Goal: Transaction & Acquisition: Book appointment/travel/reservation

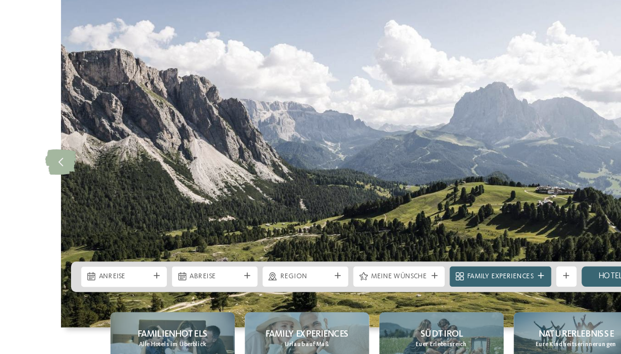
click at [126, 243] on div at bounding box center [130, 243] width 8 height 5
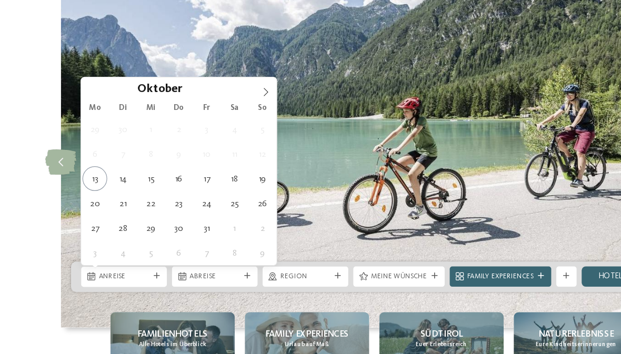
click at [224, 85] on span at bounding box center [221, 87] width 18 height 18
click at [222, 89] on icon at bounding box center [220, 90] width 7 height 7
click at [222, 90] on icon at bounding box center [220, 90] width 7 height 7
type input "****"
click at [226, 88] on span at bounding box center [221, 87] width 18 height 18
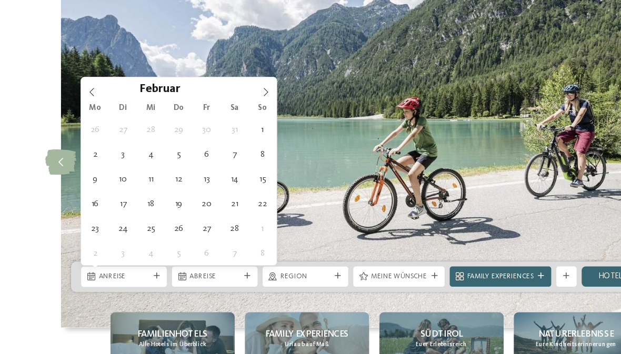
click at [223, 89] on icon at bounding box center [220, 90] width 7 height 7
click at [227, 91] on span at bounding box center [221, 87] width 18 height 18
click at [228, 93] on span at bounding box center [221, 87] width 18 height 18
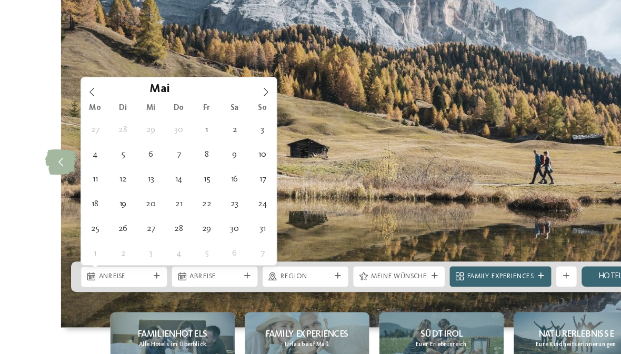
click at [227, 91] on span at bounding box center [221, 87] width 18 height 18
click at [227, 89] on span at bounding box center [221, 87] width 18 height 18
click at [226, 91] on span at bounding box center [221, 87] width 18 height 18
click at [225, 89] on span at bounding box center [221, 87] width 18 height 18
type div "12.09.2026"
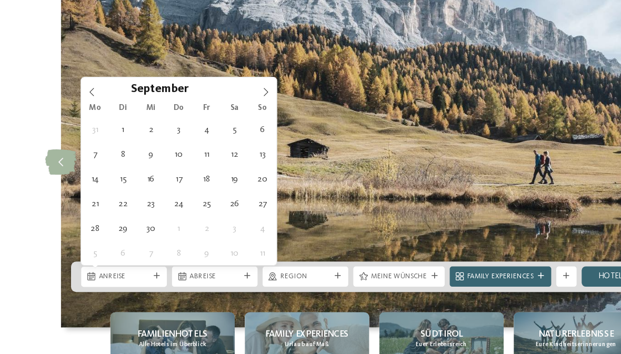
type input "****"
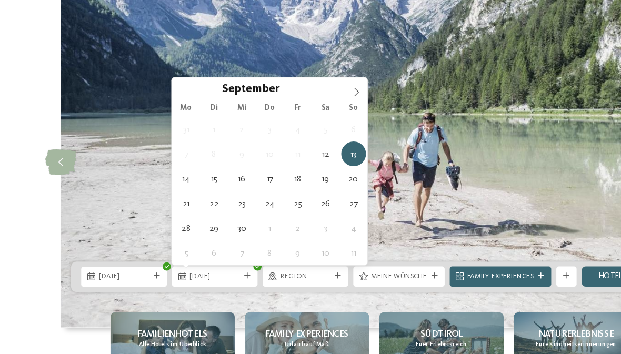
type div "26.09.2026"
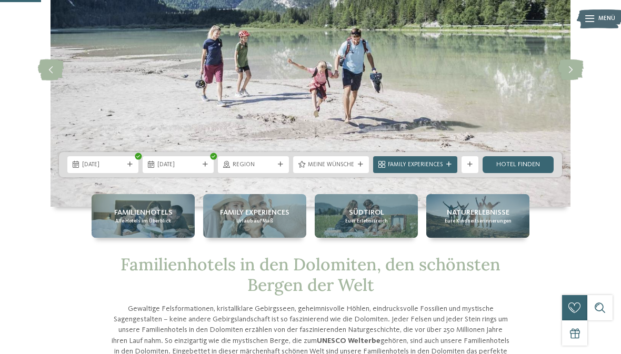
scroll to position [132, 0]
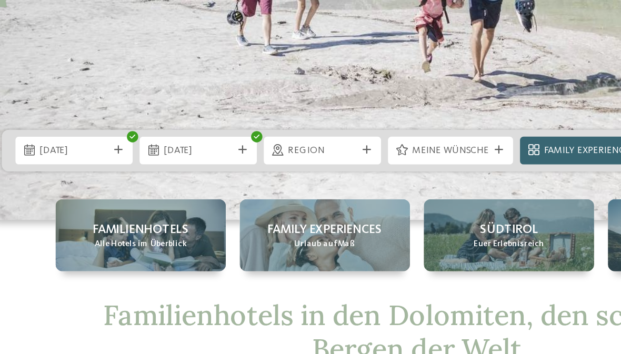
click at [278, 139] on icon at bounding box center [280, 141] width 5 height 5
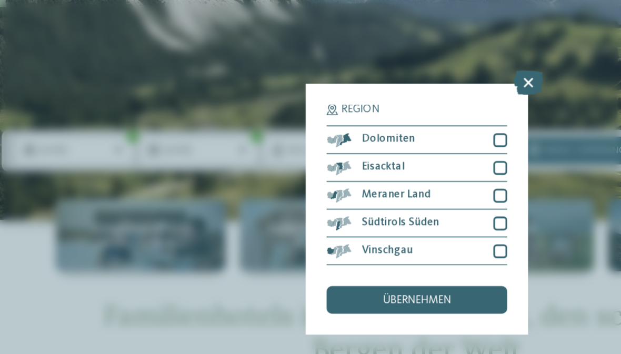
click at [357, 131] on div at bounding box center [361, 135] width 8 height 8
click at [316, 101] on div "Region Dolomiten Eisacktal" at bounding box center [310, 177] width 135 height 153
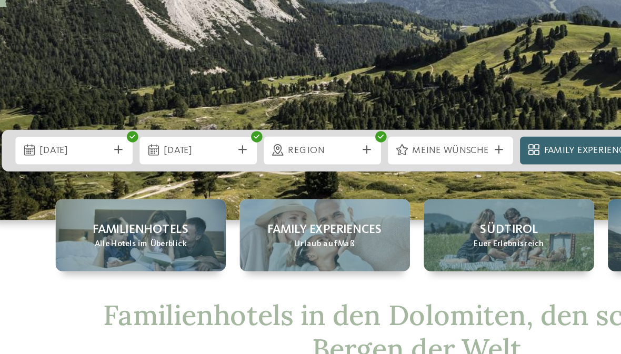
click at [302, 57] on img at bounding box center [311, 47] width 520 height 274
click at [278, 139] on icon at bounding box center [280, 141] width 5 height 5
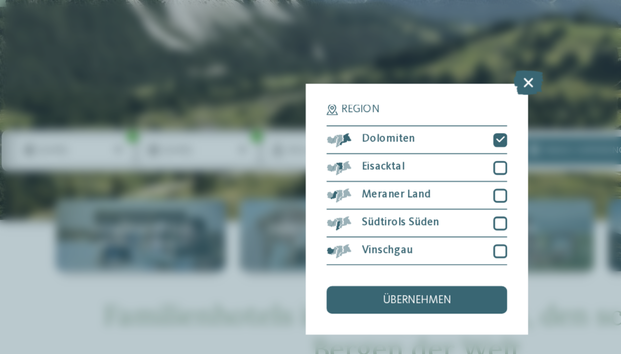
click at [357, 148] on div at bounding box center [361, 152] width 8 height 8
click at [281, 224] on div "übernehmen" at bounding box center [310, 232] width 109 height 17
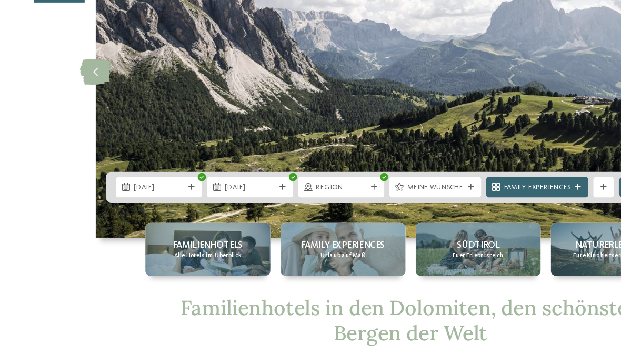
scroll to position [113, 0]
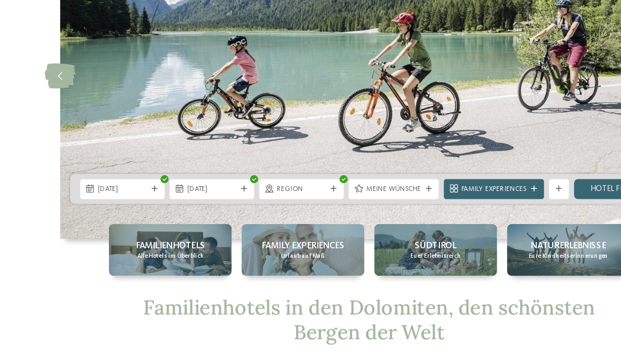
click at [356, 154] on div "Meine Wünsche" at bounding box center [331, 161] width 76 height 17
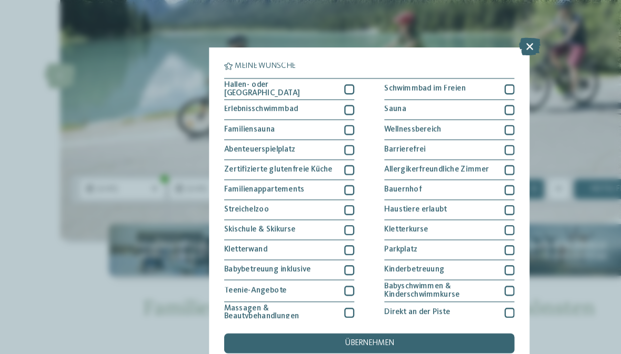
click at [449, 43] on icon at bounding box center [445, 41] width 18 height 15
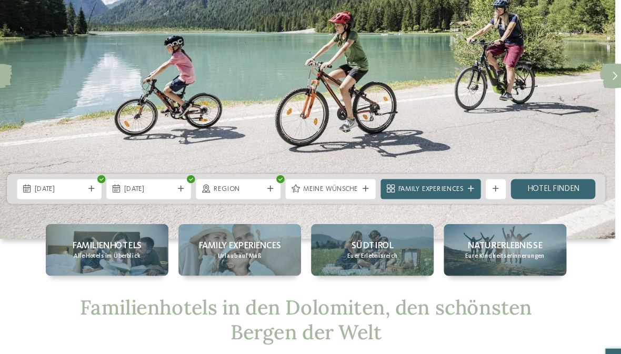
click at [467, 159] on icon at bounding box center [469, 160] width 5 height 5
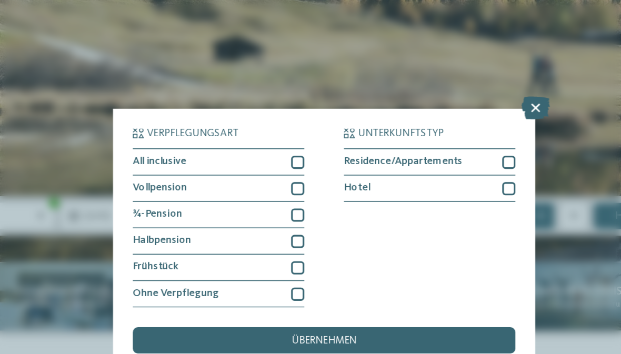
click at [289, 156] on div at bounding box center [293, 160] width 8 height 8
click at [263, 232] on div "übernehmen" at bounding box center [310, 240] width 244 height 17
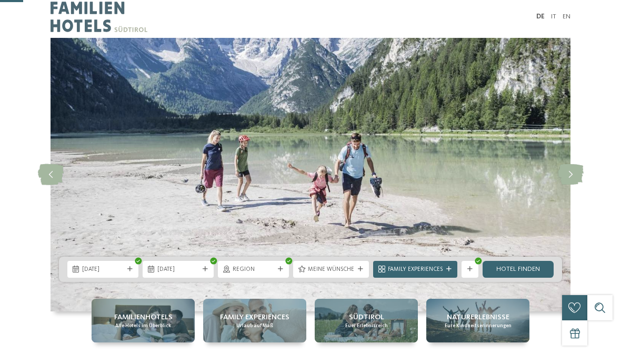
scroll to position [39, 0]
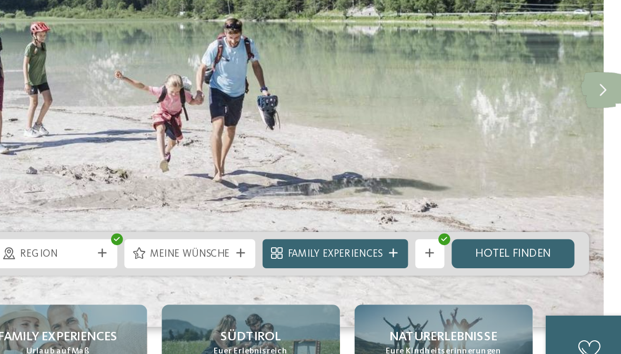
click at [446, 232] on icon at bounding box center [448, 234] width 5 height 5
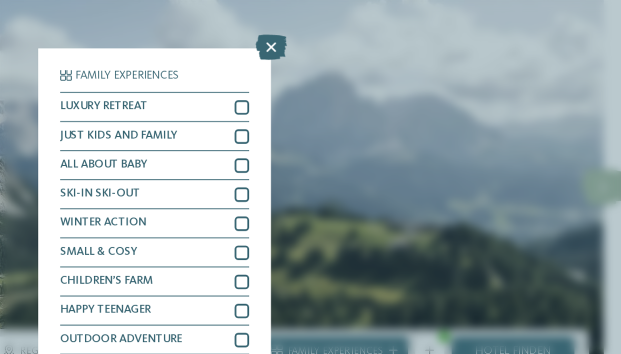
click at [357, 106] on div at bounding box center [361, 110] width 8 height 8
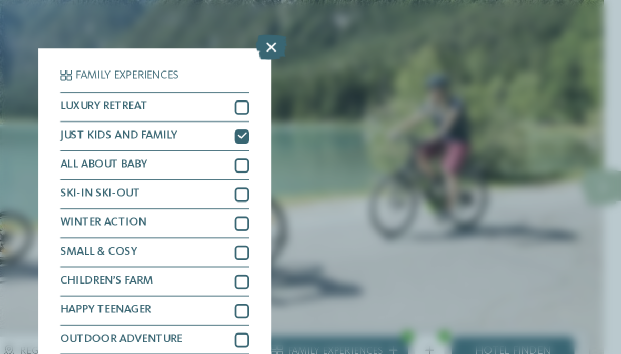
click at [256, 266] on div "übernehmen" at bounding box center [310, 274] width 109 height 17
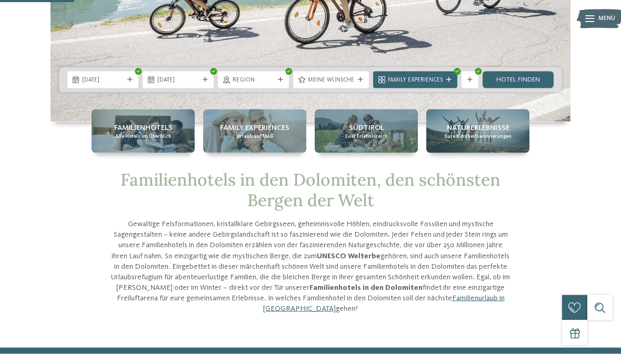
scroll to position [189, 0]
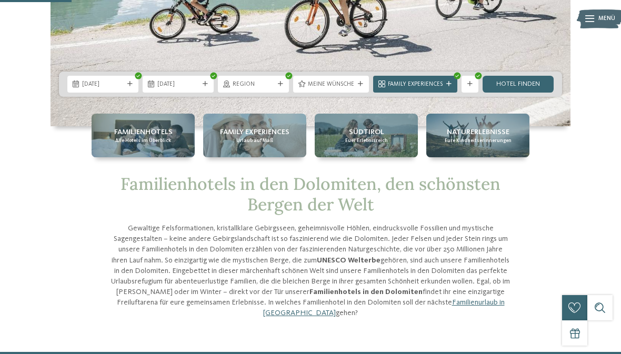
click at [539, 89] on link "Hotel finden" at bounding box center [518, 84] width 71 height 17
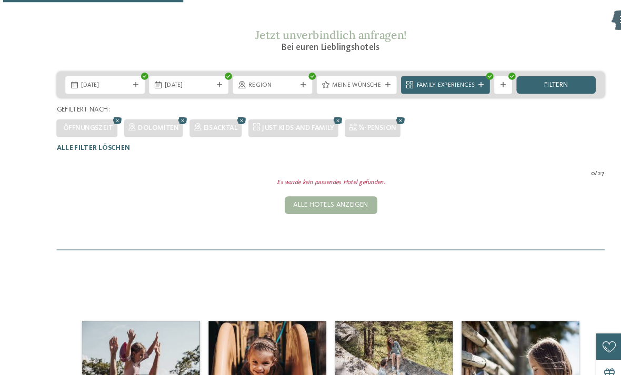
scroll to position [123, 0]
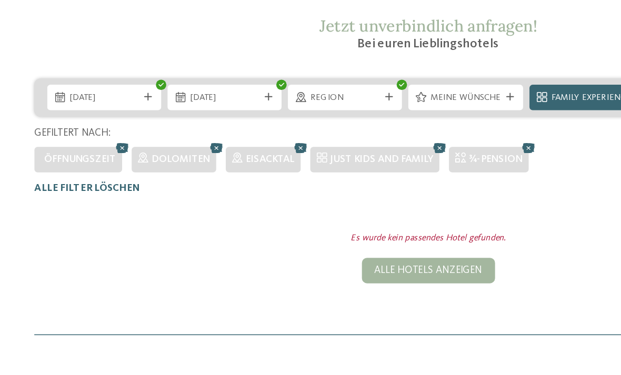
click at [175, 86] on body "Kleinen Moment noch – die Webseite wird geladen … DE IT" at bounding box center [310, 302] width 621 height 850
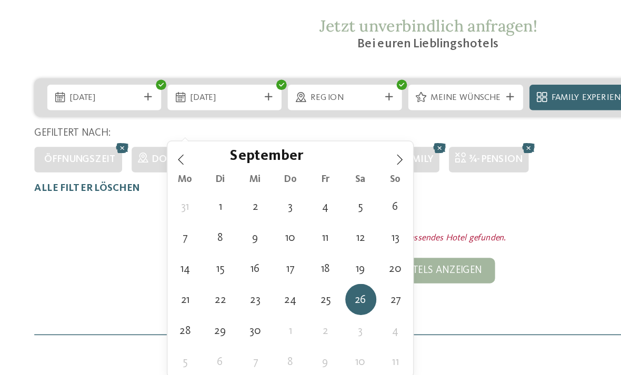
type div "19.09.2026"
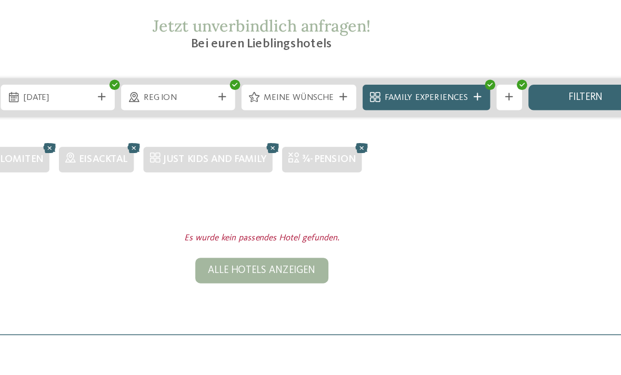
click at [513, 86] on span "filtern" at bounding box center [524, 86] width 23 height 7
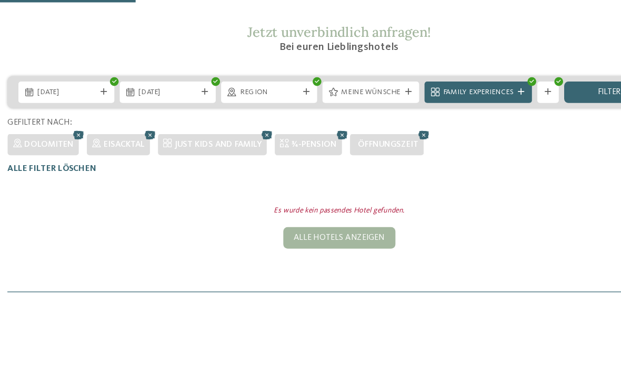
scroll to position [135, 0]
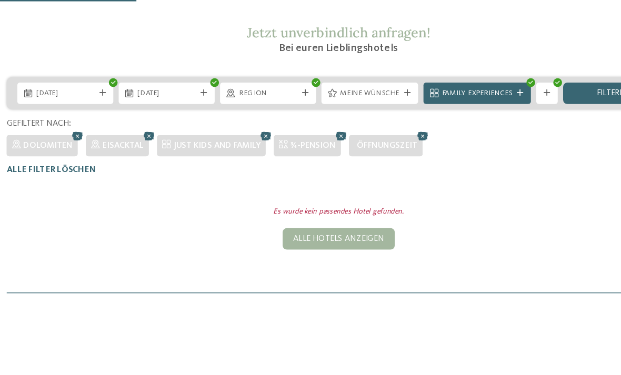
click at [466, 83] on div "Weitere Filter anzeigen" at bounding box center [474, 74] width 17 height 17
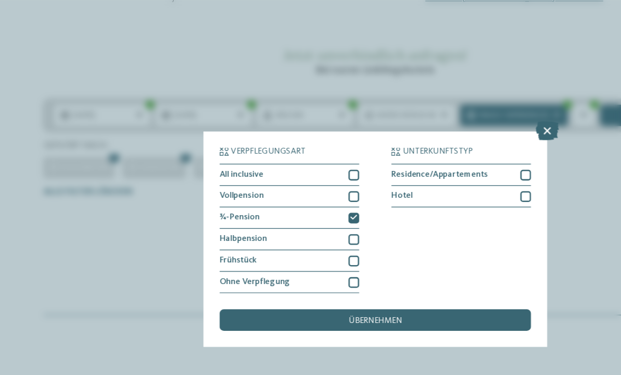
scroll to position [115, 0]
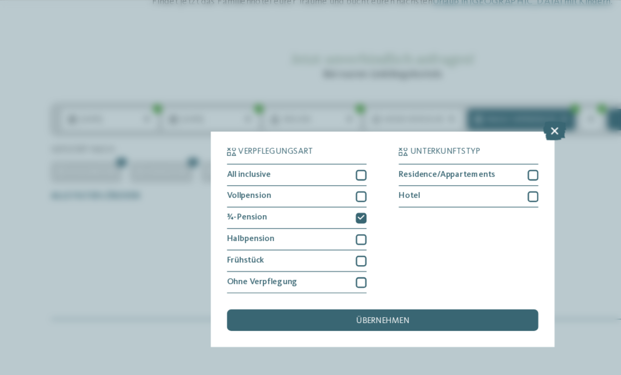
click at [289, 184] on div at bounding box center [293, 188] width 8 height 8
click at [289, 150] on div at bounding box center [293, 154] width 8 height 8
click at [289, 133] on div at bounding box center [293, 137] width 8 height 8
click at [333, 243] on div "übernehmen" at bounding box center [310, 251] width 244 height 17
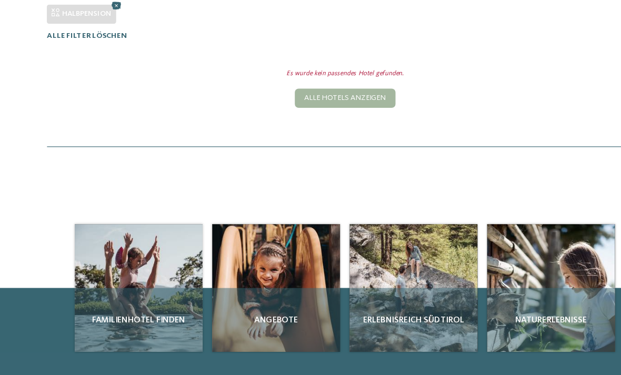
scroll to position [217, 0]
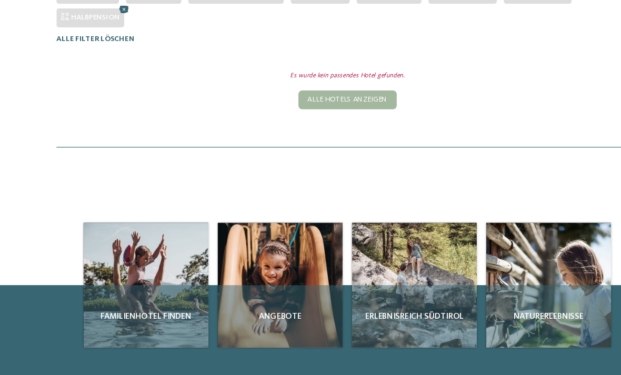
click at [331, 118] on div "Alle Hotels anzeigen" at bounding box center [311, 126] width 88 height 17
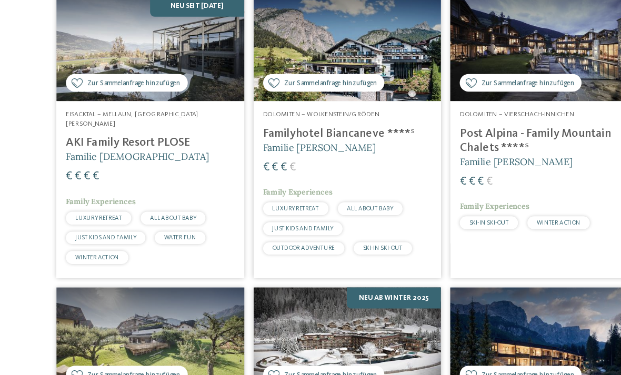
scroll to position [207, 0]
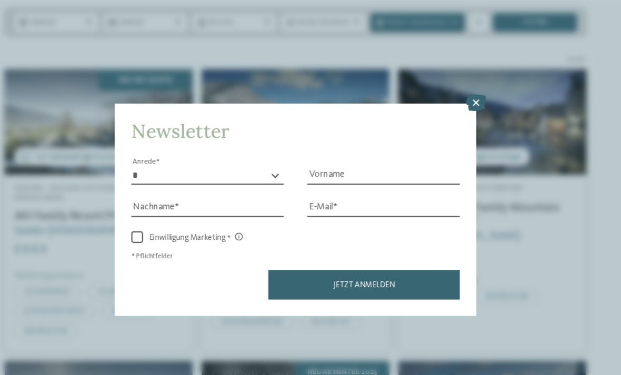
click at [463, 85] on icon at bounding box center [472, 92] width 18 height 15
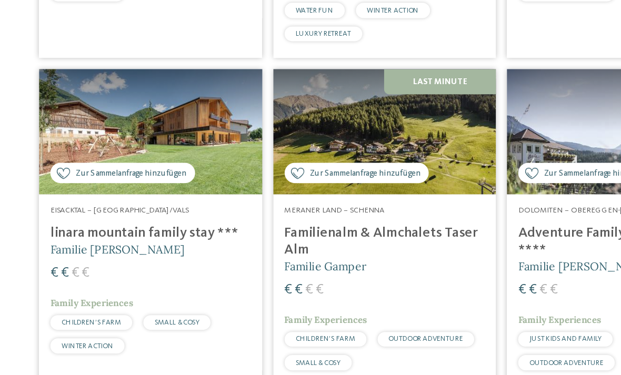
scroll to position [660, 0]
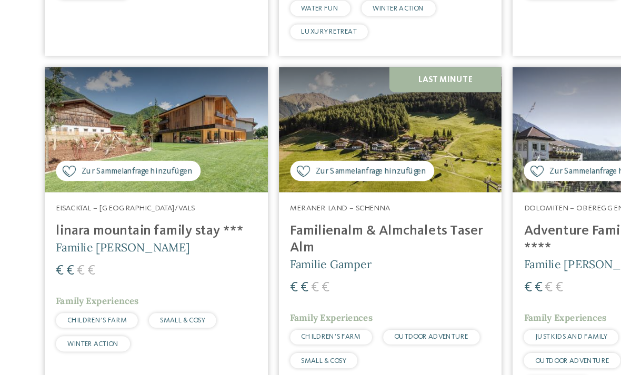
click at [353, 236] on div "Meraner Land – Schenna Familienalm & Almchalets Taser Alm Familie Gamper € € € …" at bounding box center [311, 284] width 168 height 145
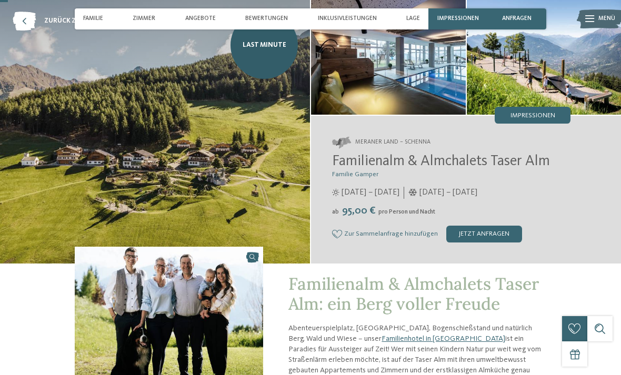
scroll to position [42, 0]
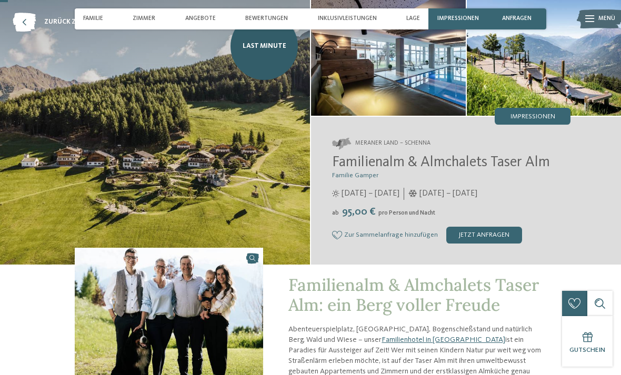
click at [496, 235] on div "jetzt anfragen" at bounding box center [484, 235] width 76 height 17
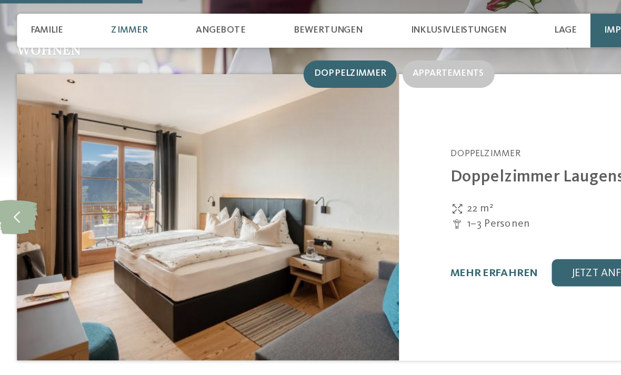
scroll to position [865, 0]
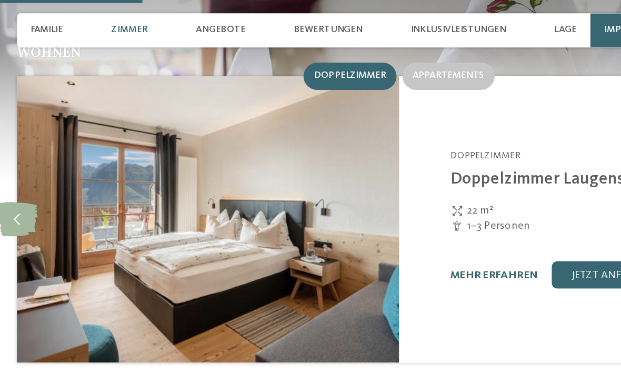
click at [133, 18] on span "Zimmer" at bounding box center [144, 18] width 23 height 7
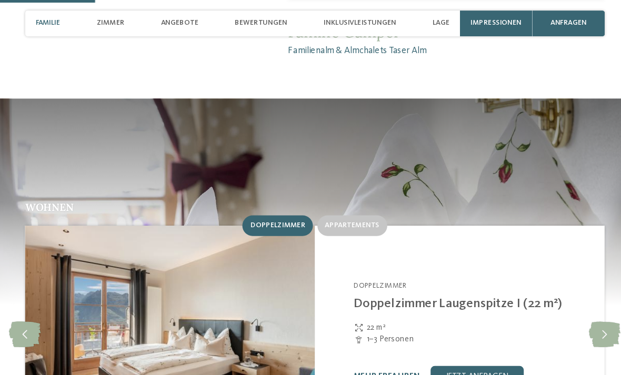
scroll to position [727, 0]
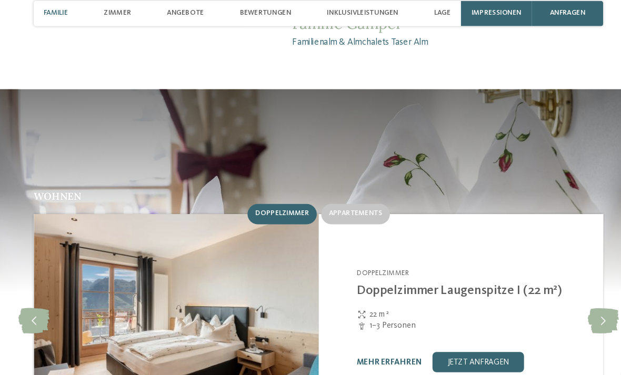
click at [319, 182] on span "Appartements" at bounding box center [341, 185] width 44 height 6
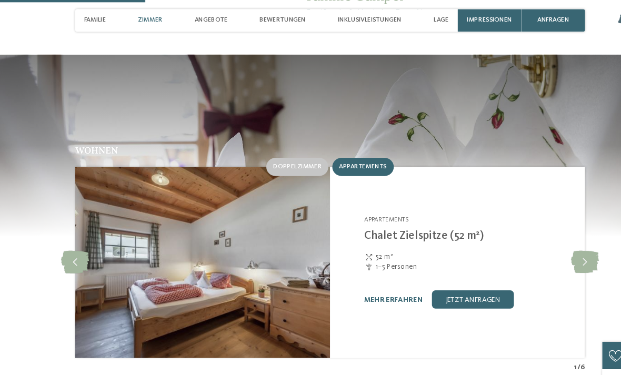
scroll to position [759, 0]
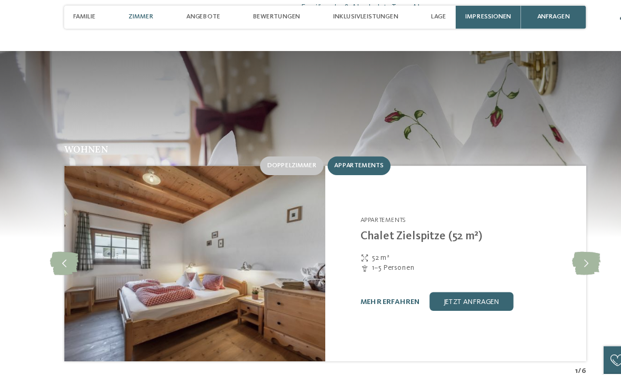
click at [260, 149] on span "Doppelzimmer" at bounding box center [280, 152] width 45 height 6
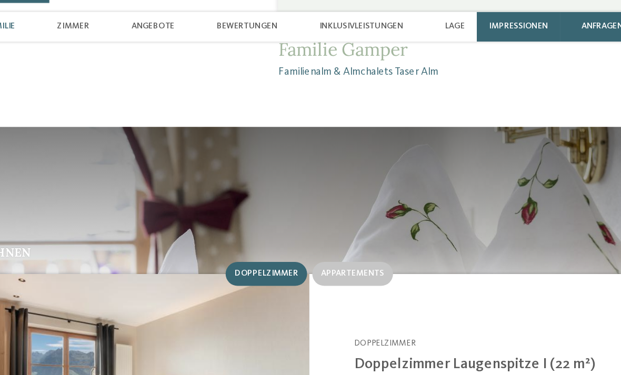
scroll to position [715, 0]
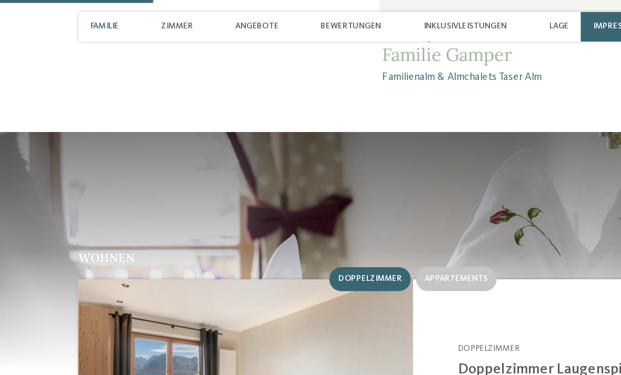
click at [133, 18] on span "Zimmer" at bounding box center [144, 18] width 23 height 7
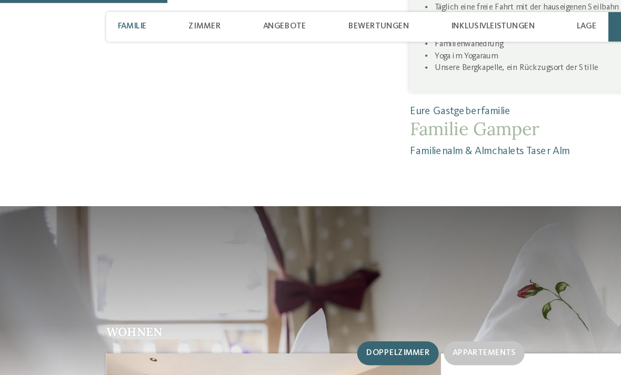
click at [94, 19] on span "Familie" at bounding box center [93, 18] width 20 height 7
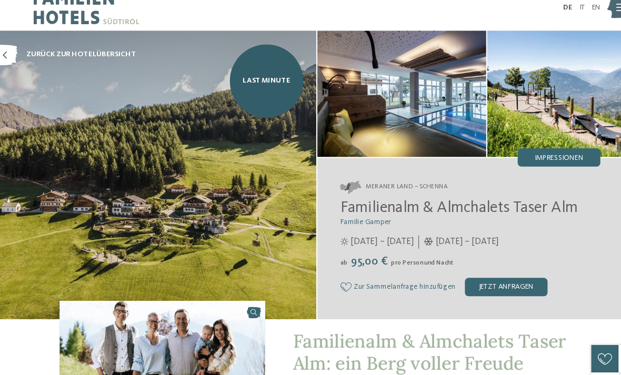
scroll to position [6, 0]
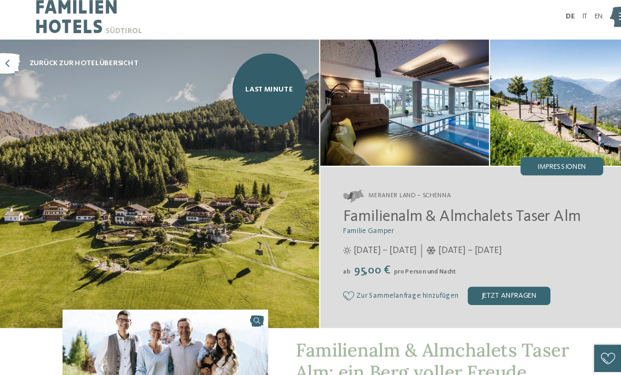
click at [67, 204] on img at bounding box center [155, 168] width 310 height 265
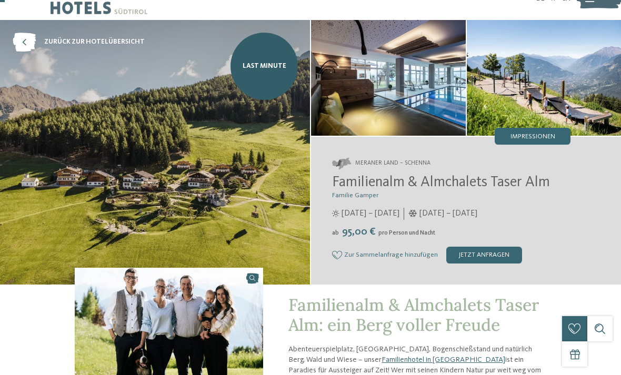
scroll to position [0, 0]
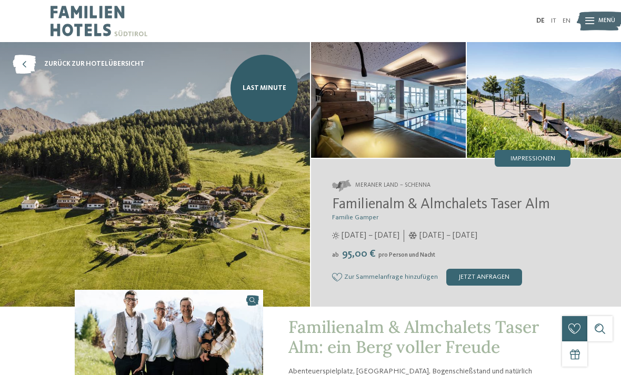
click at [606, 24] on span "Menü" at bounding box center [606, 21] width 17 height 8
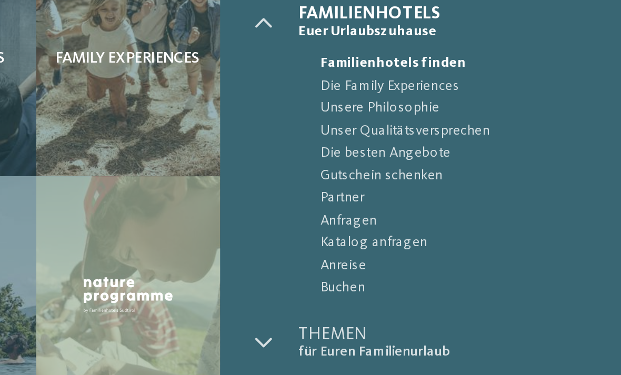
click at [459, 114] on span "Die besten Angebote" at bounding box center [531, 119] width 145 height 11
